Goal: Task Accomplishment & Management: Use online tool/utility

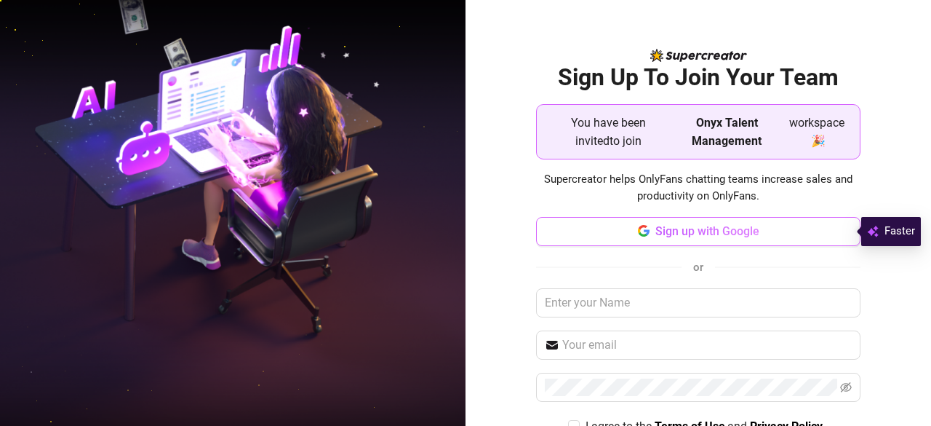
click at [710, 235] on span "Sign up with Google" at bounding box center [708, 231] width 104 height 14
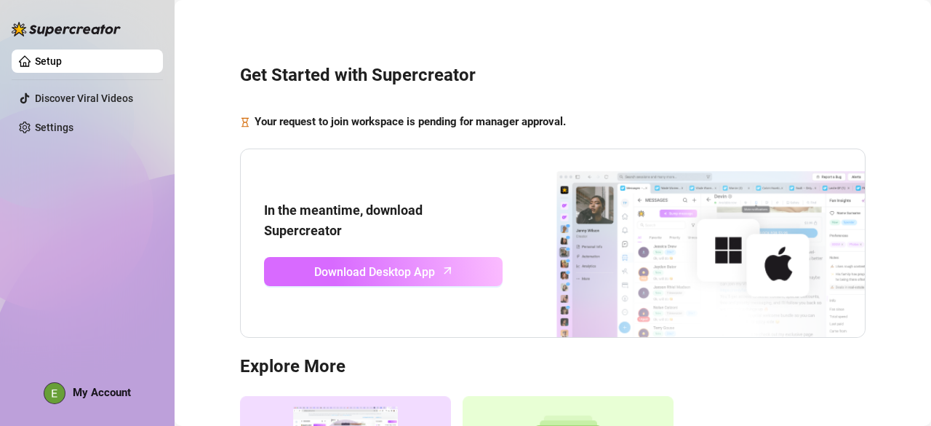
click at [310, 267] on link "Download Desktop App" at bounding box center [383, 271] width 239 height 29
click at [301, 261] on link "Download Desktop App" at bounding box center [383, 271] width 239 height 29
click at [341, 266] on span "Download Desktop App" at bounding box center [374, 272] width 121 height 18
click at [342, 270] on span "Download Desktop App" at bounding box center [374, 272] width 121 height 18
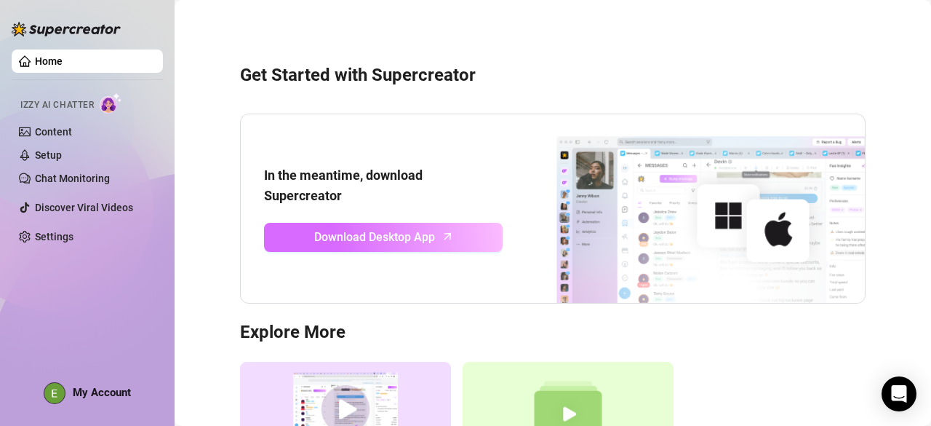
click at [295, 231] on link "Download Desktop App" at bounding box center [383, 237] width 239 height 29
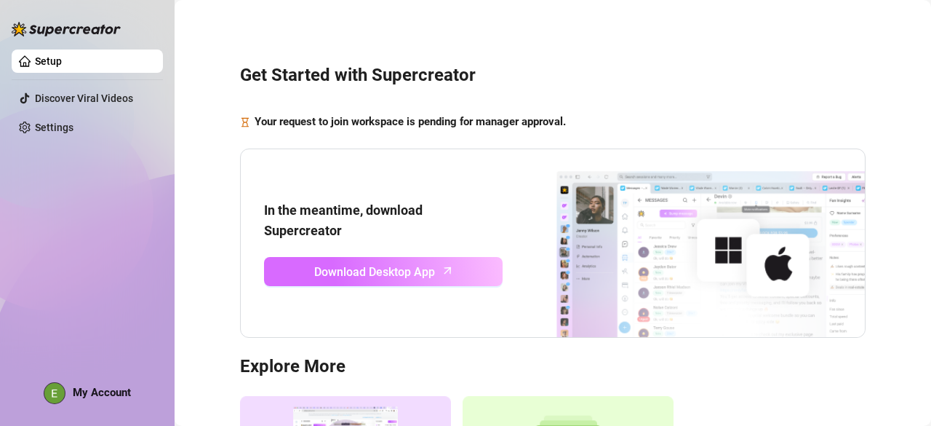
click at [338, 265] on span "Download Desktop App" at bounding box center [374, 272] width 121 height 18
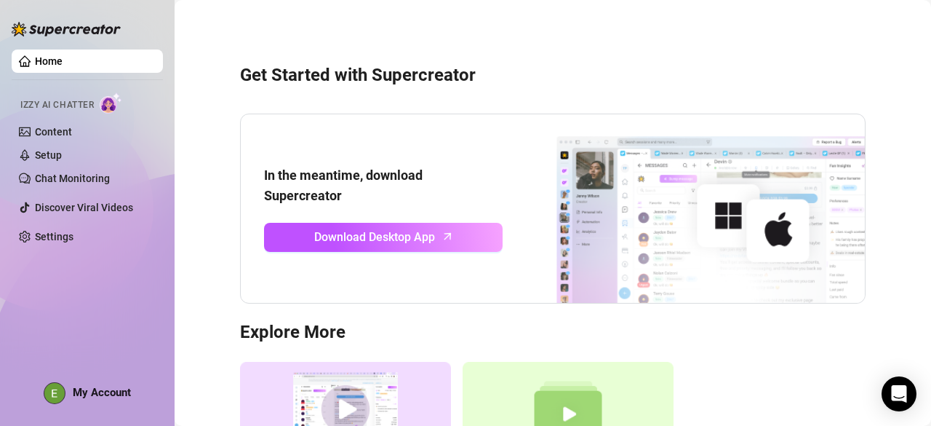
click at [57, 389] on img at bounding box center [54, 393] width 20 height 20
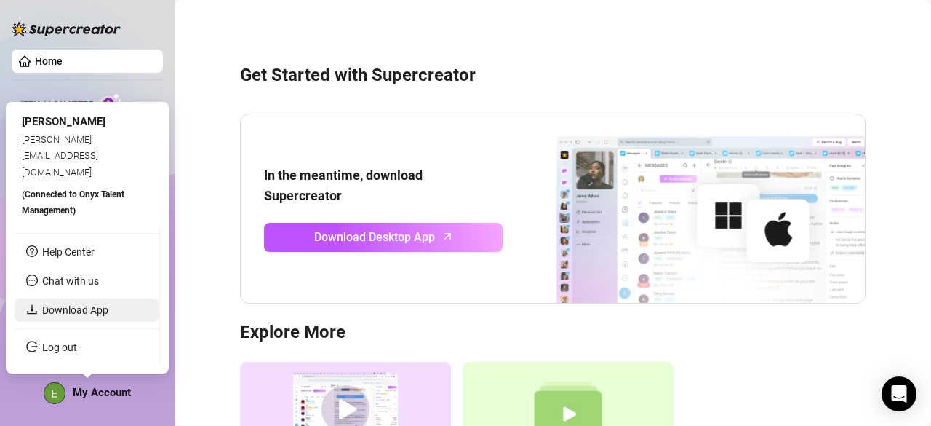
click at [75, 310] on link "Download App" at bounding box center [75, 310] width 66 height 12
click at [119, 391] on span "My Account" at bounding box center [102, 392] width 58 height 13
click at [77, 311] on link "Download App" at bounding box center [75, 310] width 66 height 12
